Goal: Find specific page/section: Find specific page/section

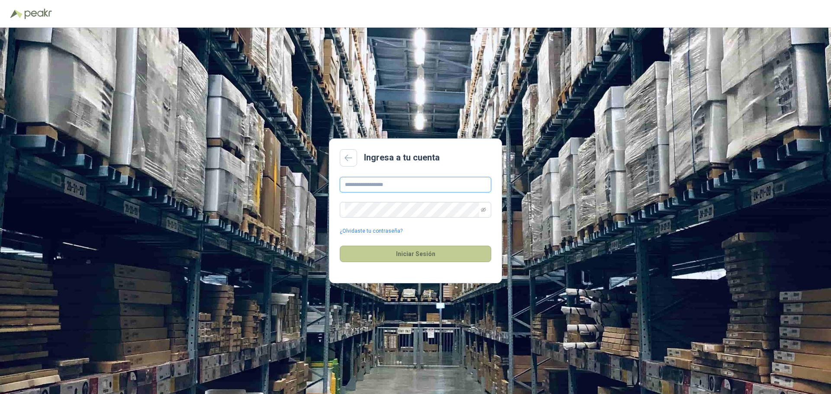
type input "**********"
click at [438, 259] on button "Iniciar Sesión" at bounding box center [416, 254] width 152 height 16
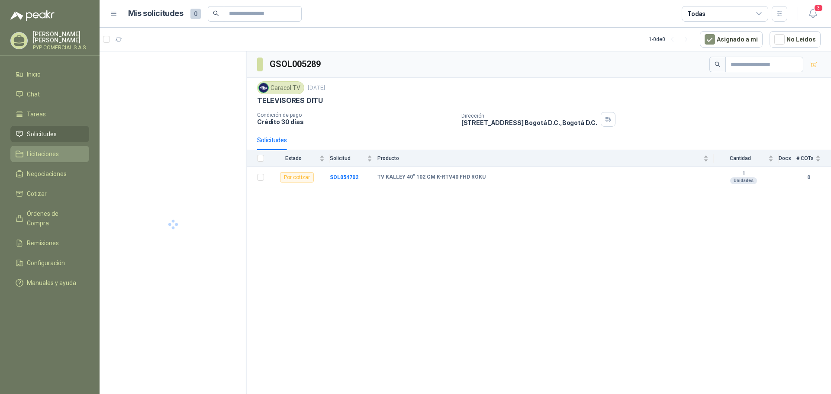
click at [45, 158] on span "Licitaciones" at bounding box center [43, 154] width 32 height 10
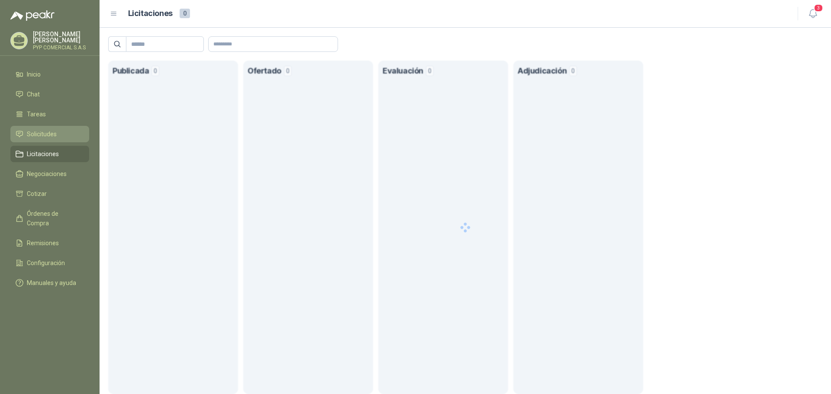
click at [53, 139] on link "Solicitudes" at bounding box center [49, 134] width 79 height 16
